Goal: Complete application form

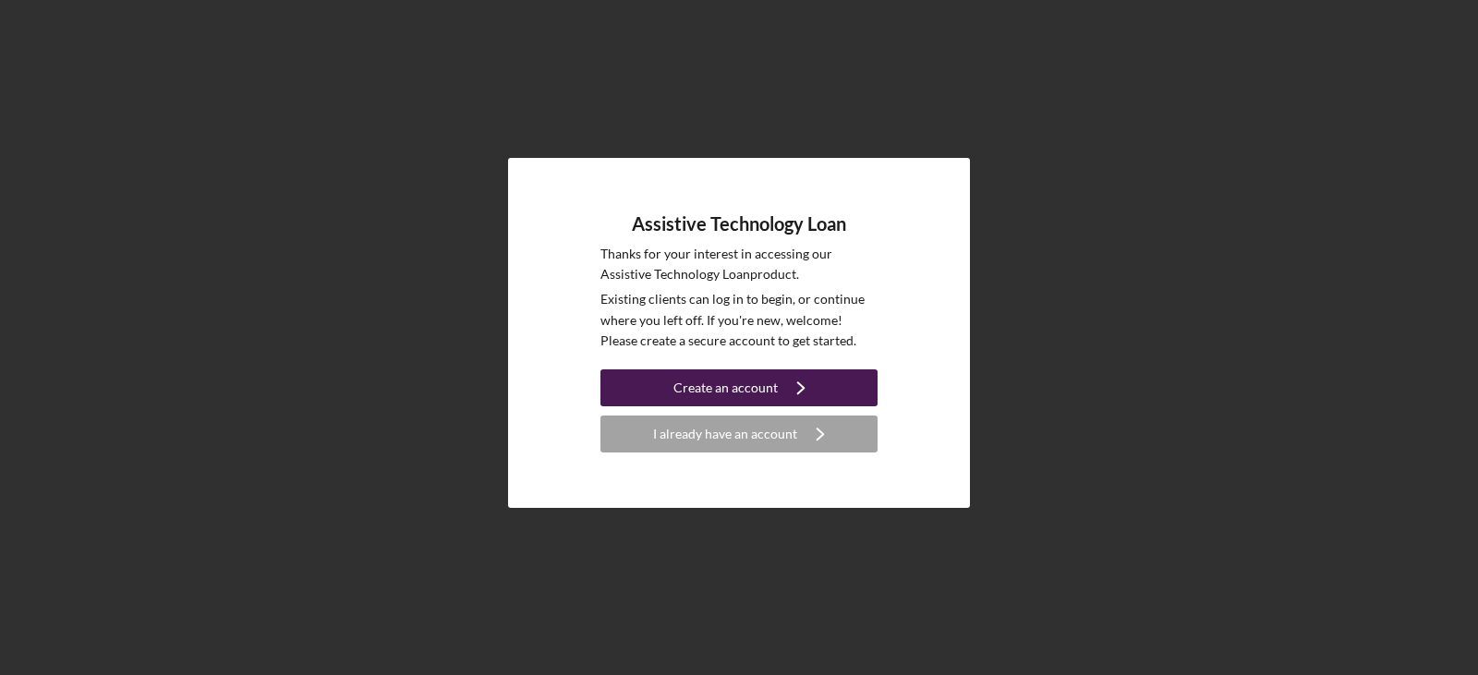
click at [747, 393] on div "Create an account" at bounding box center [725, 387] width 104 height 37
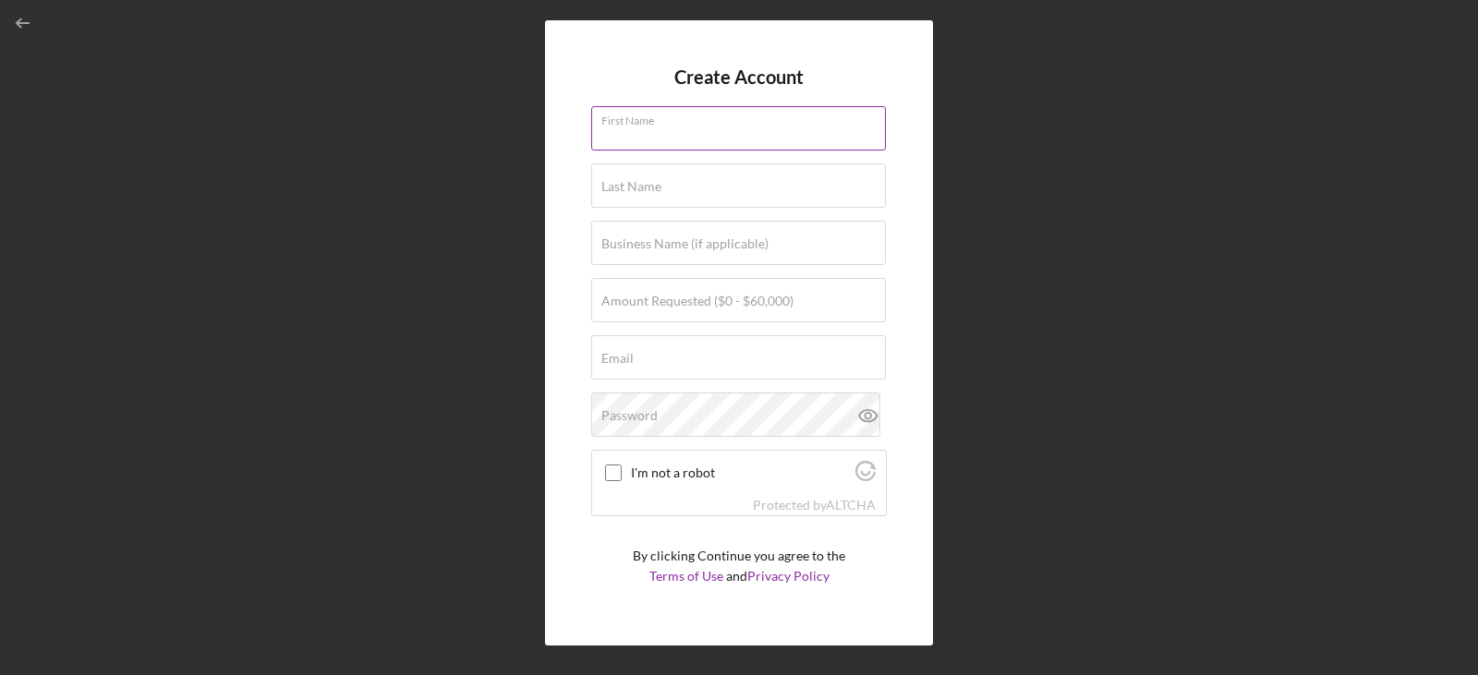
click at [738, 127] on div "First Name" at bounding box center [739, 129] width 296 height 46
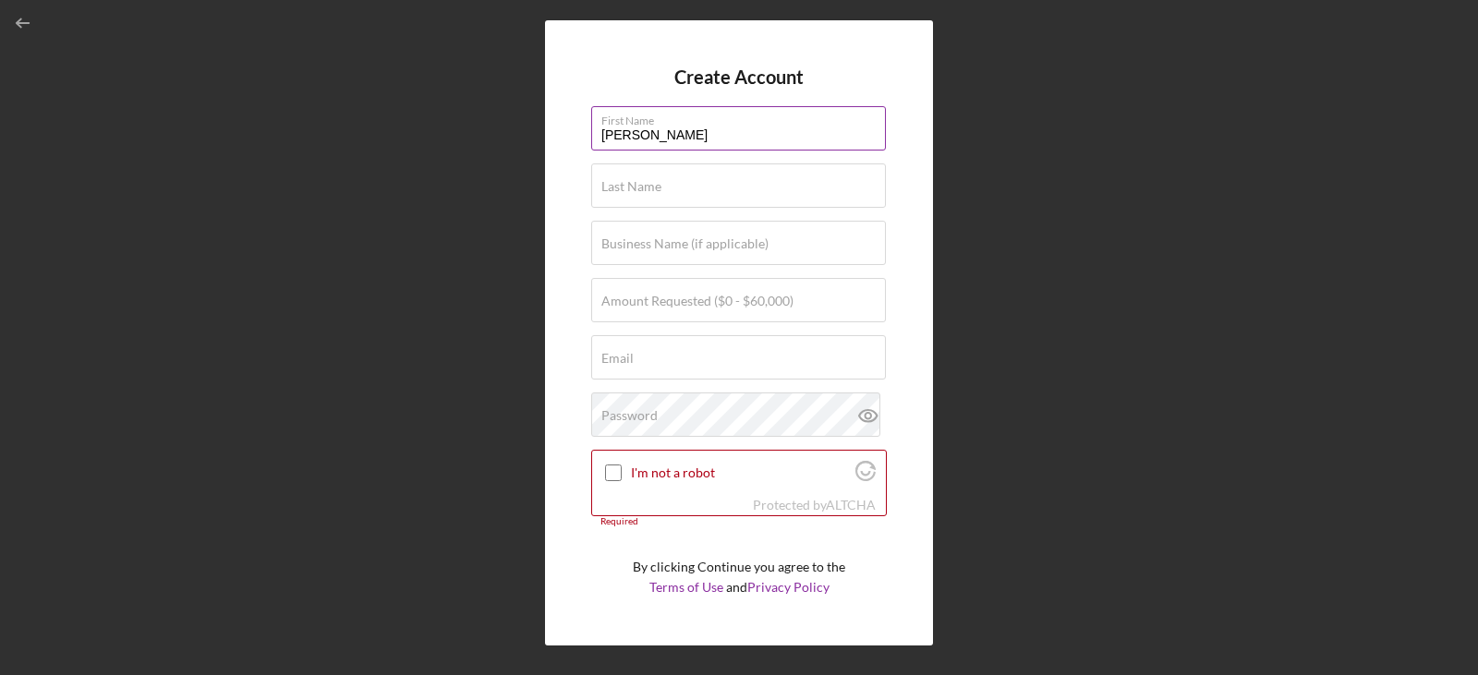
type input "[PERSON_NAME]"
type input "$6,349"
type input "[EMAIL_ADDRESS][DOMAIN_NAME]"
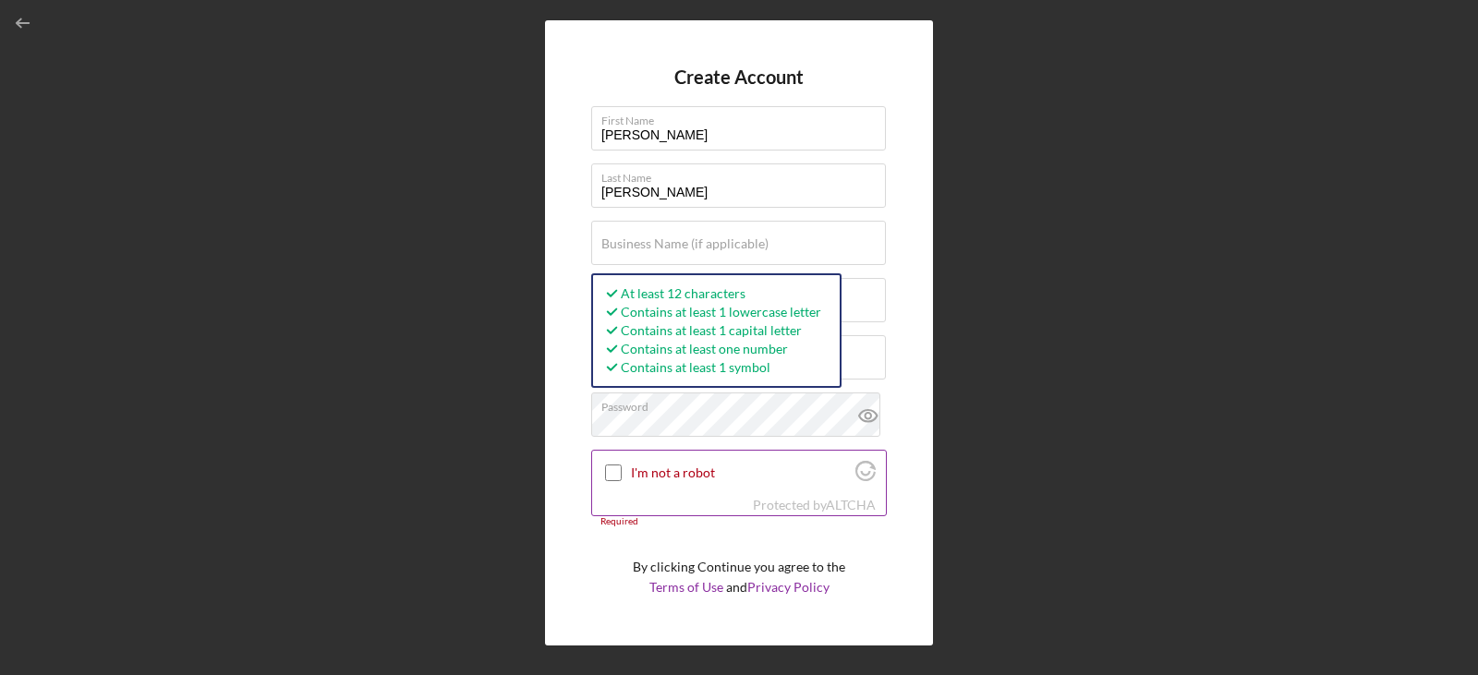
click at [607, 467] on input "I'm not a robot" at bounding box center [613, 473] width 17 height 17
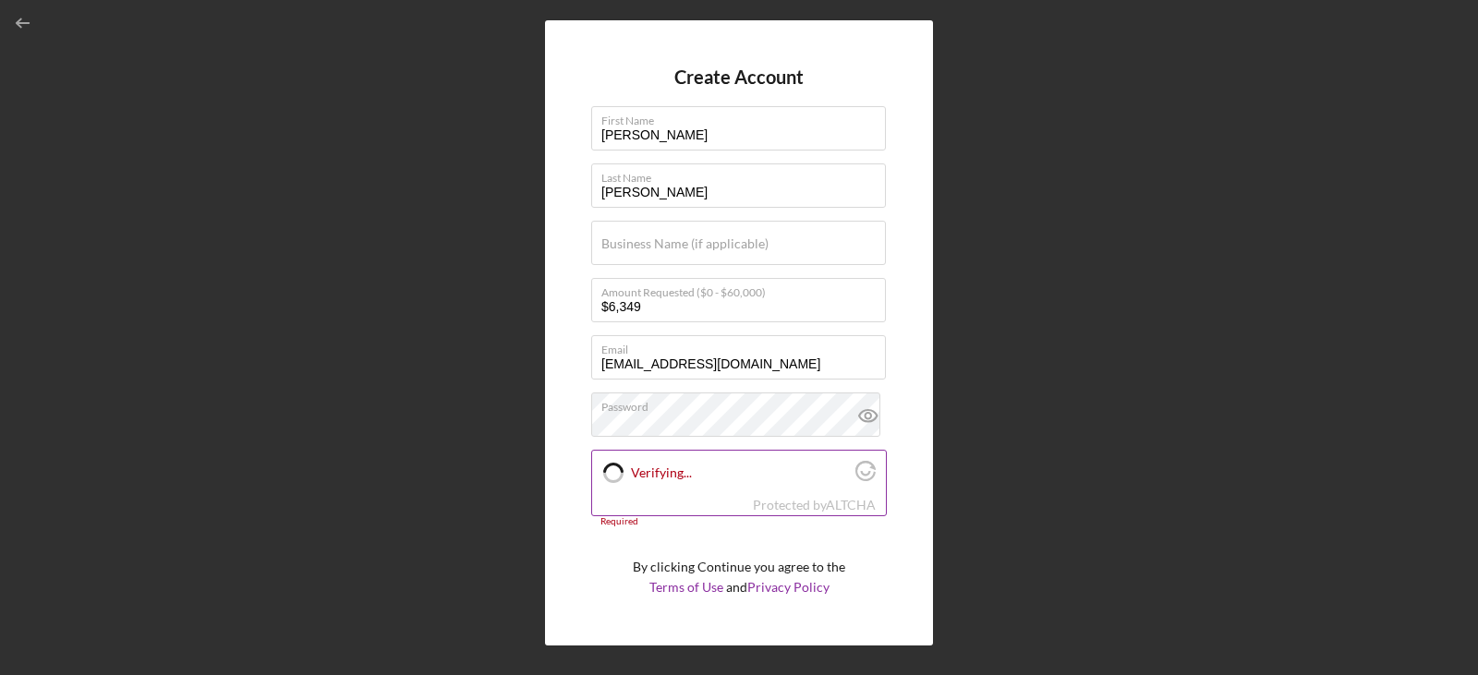
checkbox input "true"
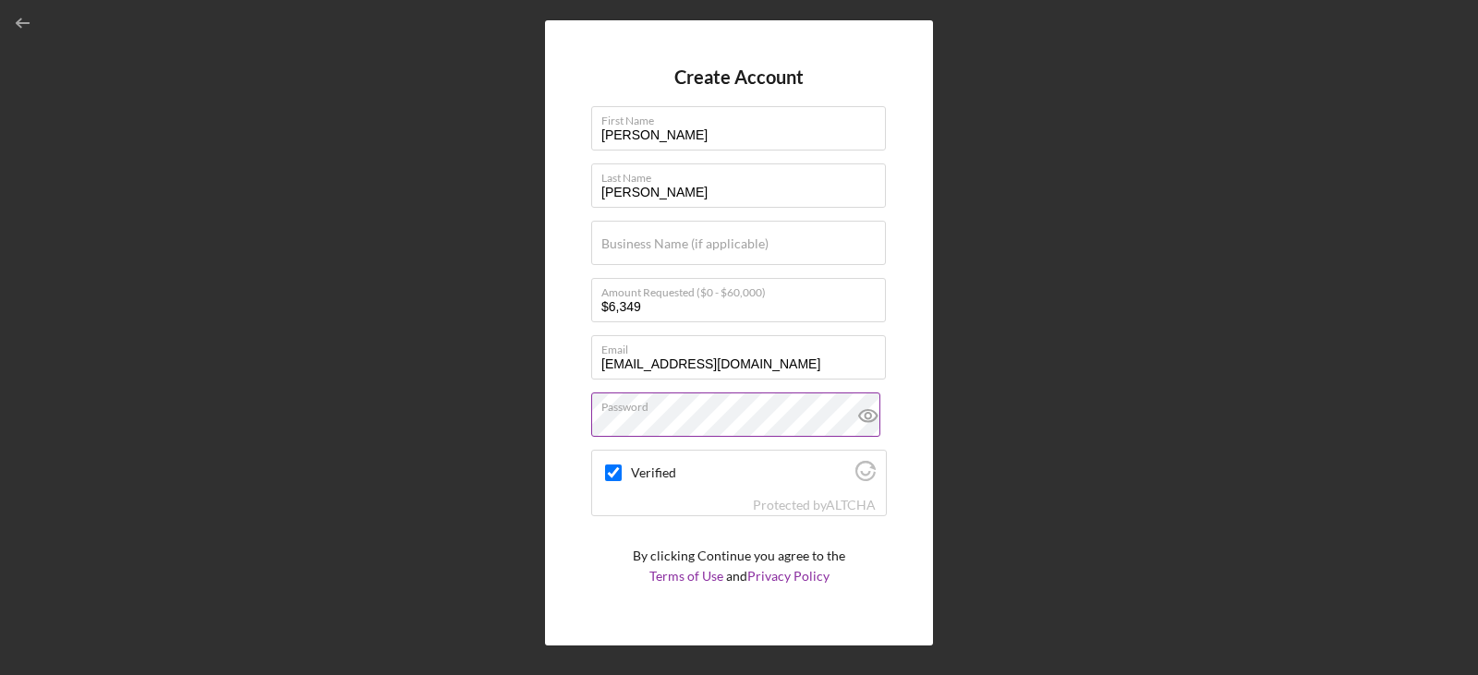
click at [858, 417] on icon at bounding box center [868, 416] width 46 height 46
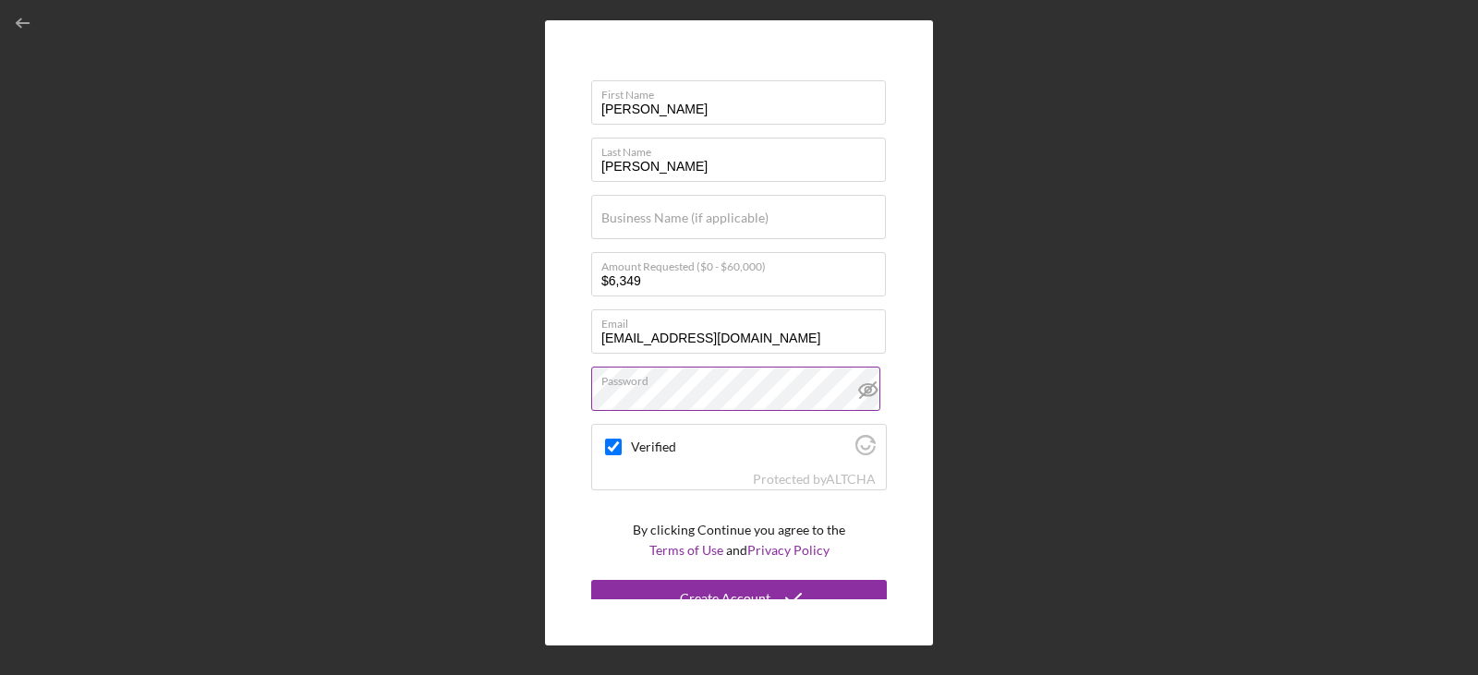
scroll to position [43, 0]
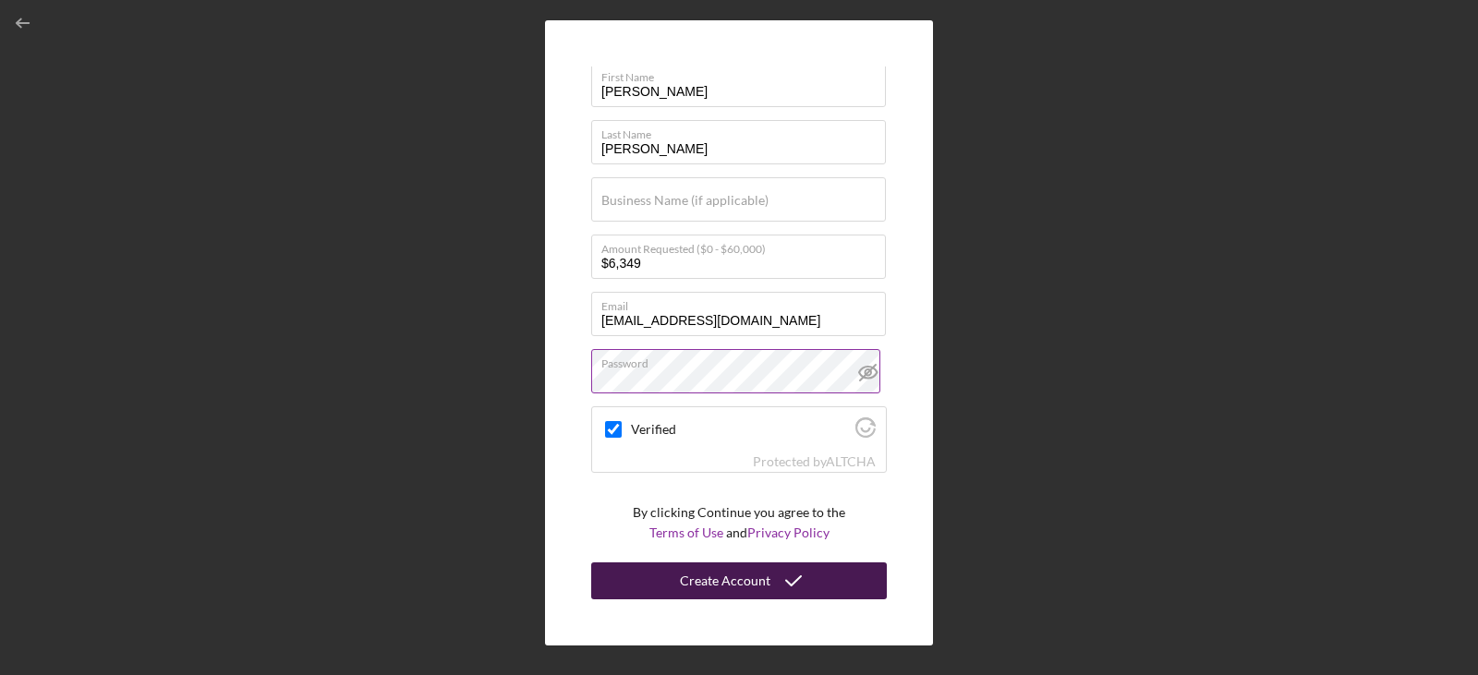
click at [746, 572] on div "Create Account" at bounding box center [725, 580] width 91 height 37
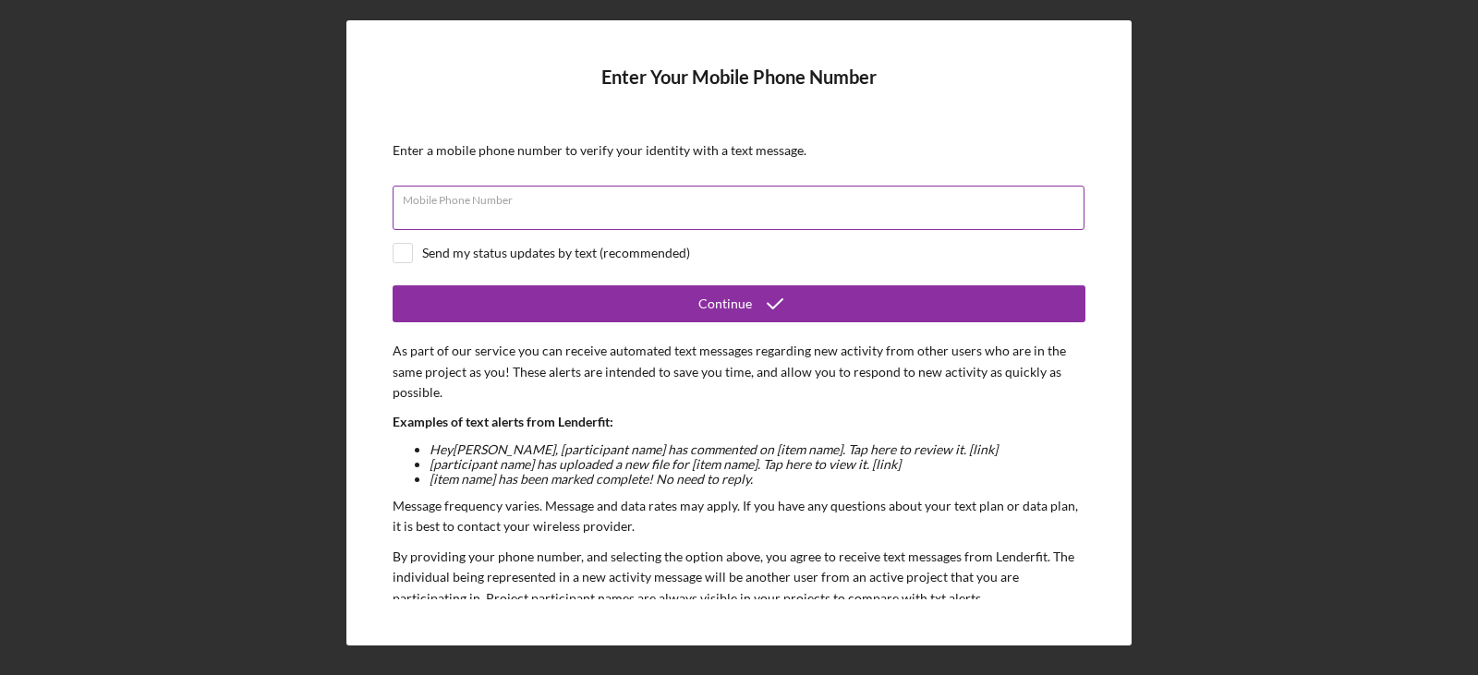
click at [655, 202] on div "Mobile Phone Number" at bounding box center [739, 209] width 693 height 46
click at [949, 60] on div "Enter Your Mobile Phone Number Enter a mobile phone number to verify your ident…" at bounding box center [738, 332] width 785 height 625
click at [874, 142] on form "Enter Your Mobile Phone Number Enter a mobile phone number to verify your ident…" at bounding box center [739, 332] width 693 height 533
click at [907, 140] on form "Enter Your Mobile Phone Number Enter a mobile phone number to verify your ident…" at bounding box center [739, 332] width 693 height 533
